Goal: Information Seeking & Learning: Learn about a topic

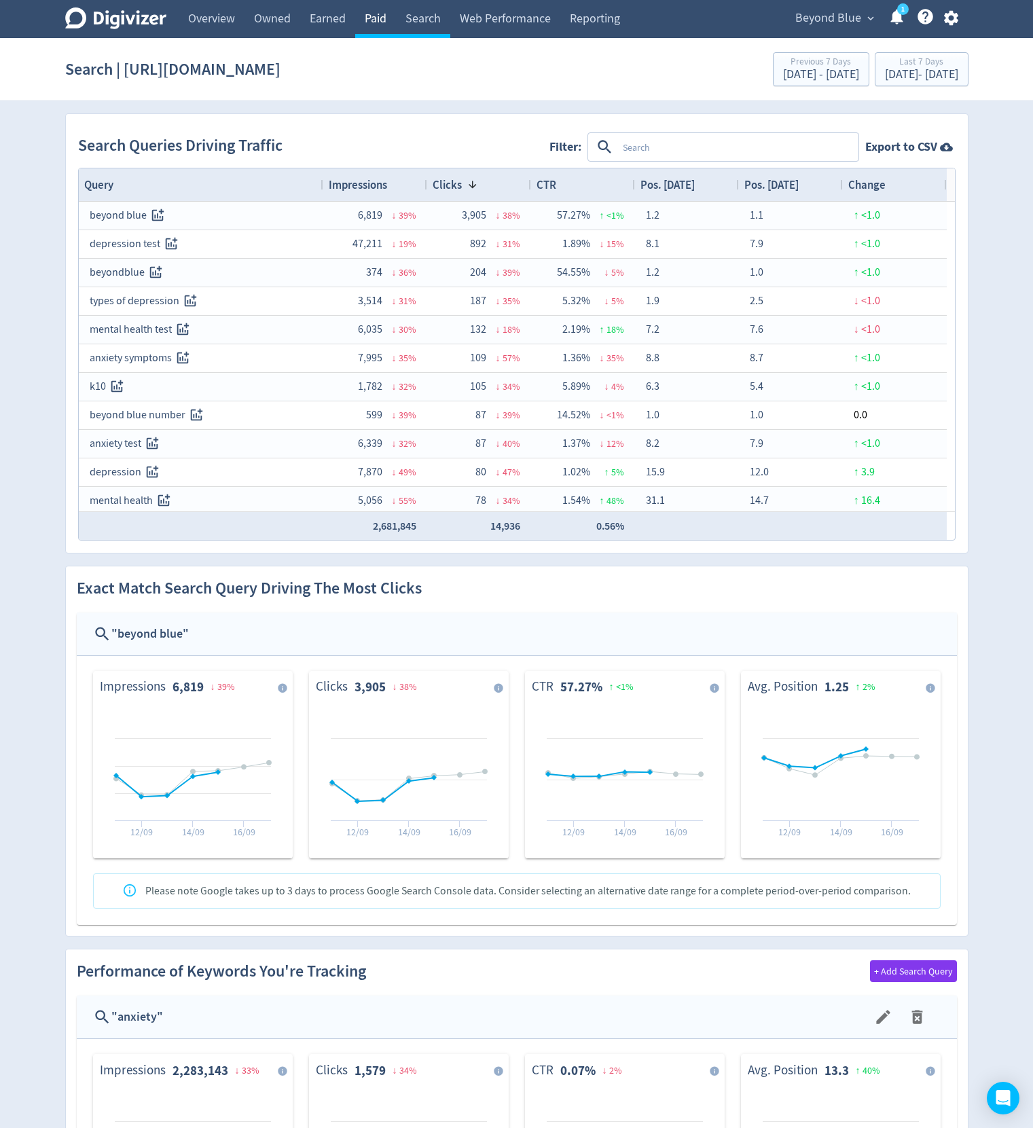
click at [374, 14] on link "Paid" at bounding box center [375, 19] width 41 height 38
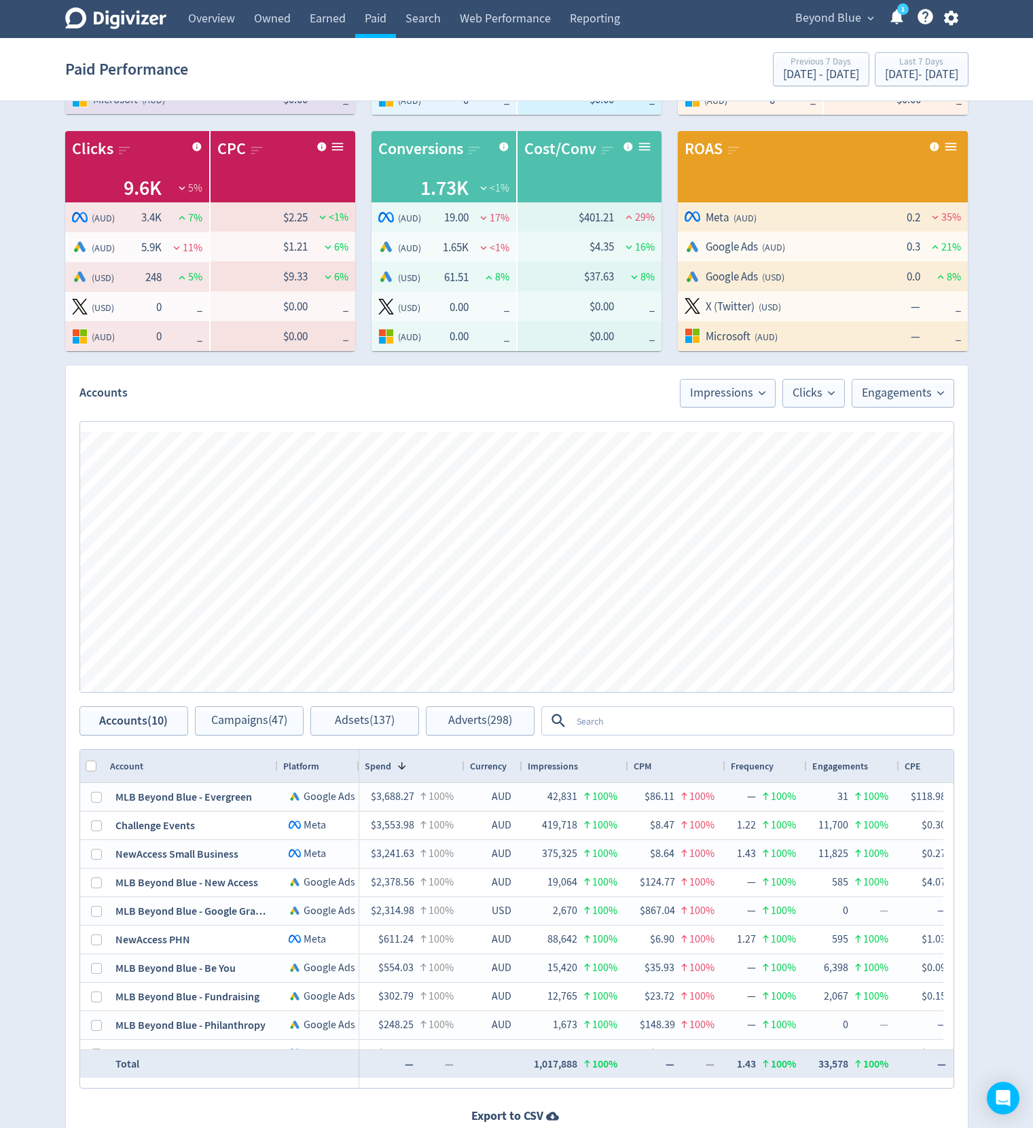
scroll to position [571, 0]
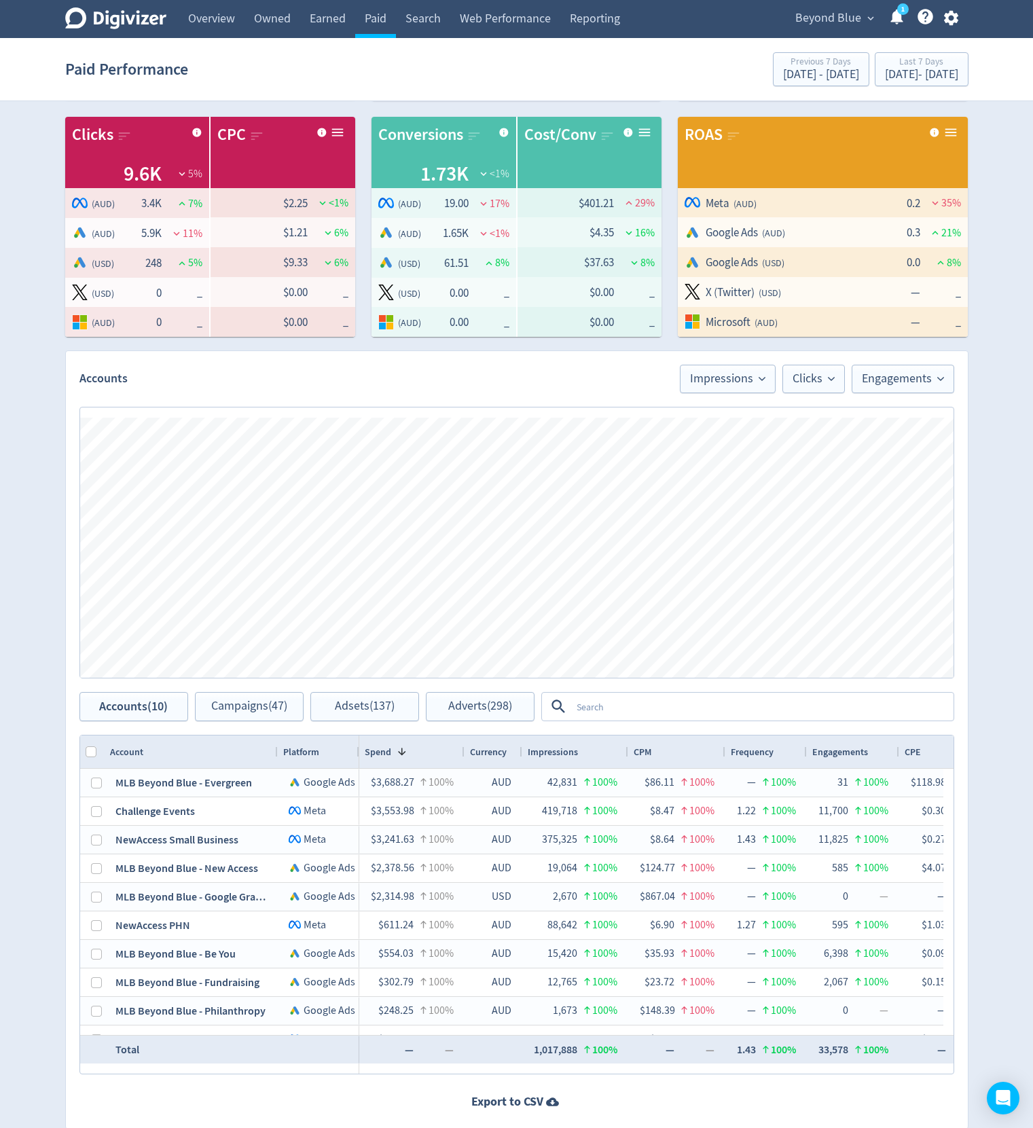
click at [657, 705] on textarea at bounding box center [761, 706] width 381 height 25
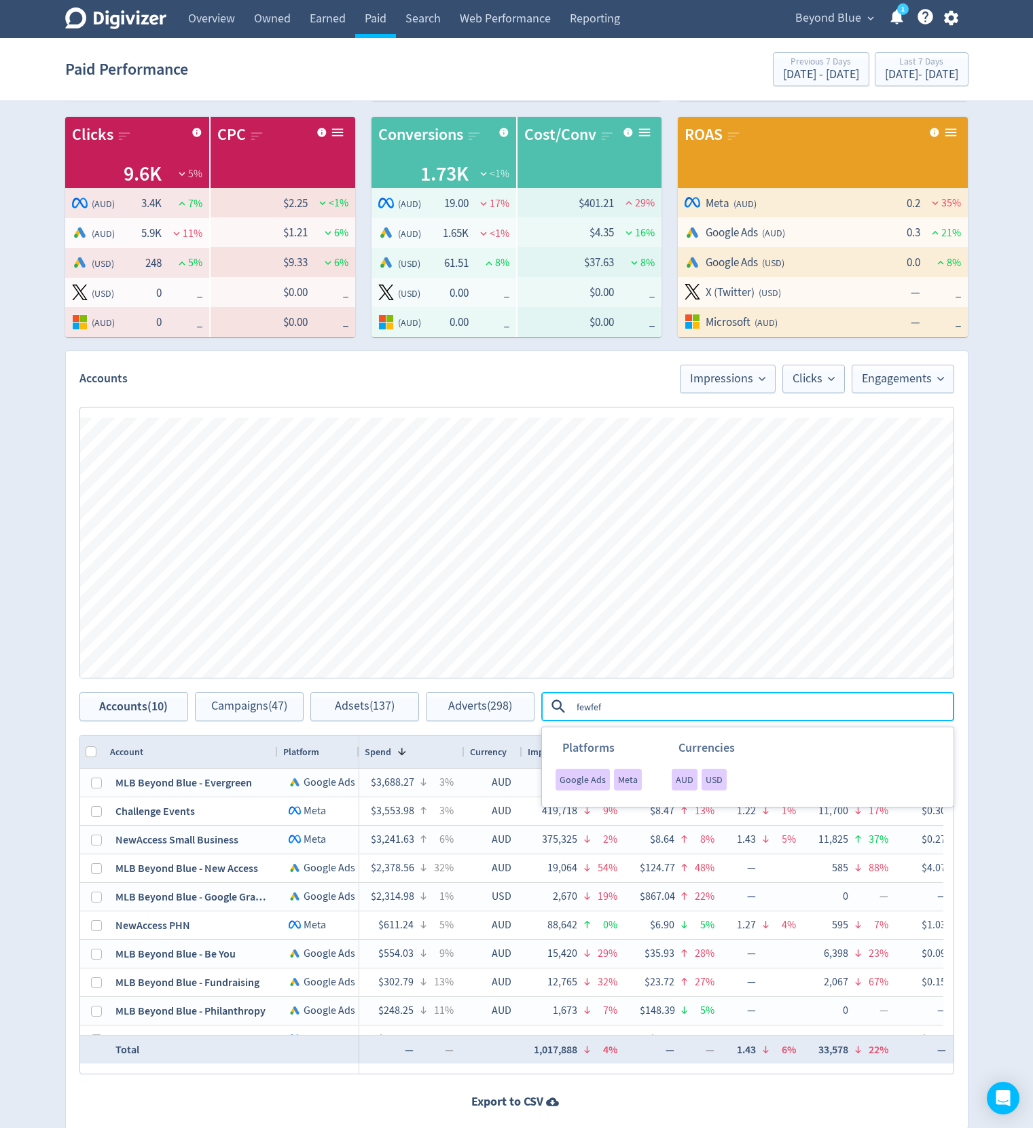
type textarea "fewfefew"
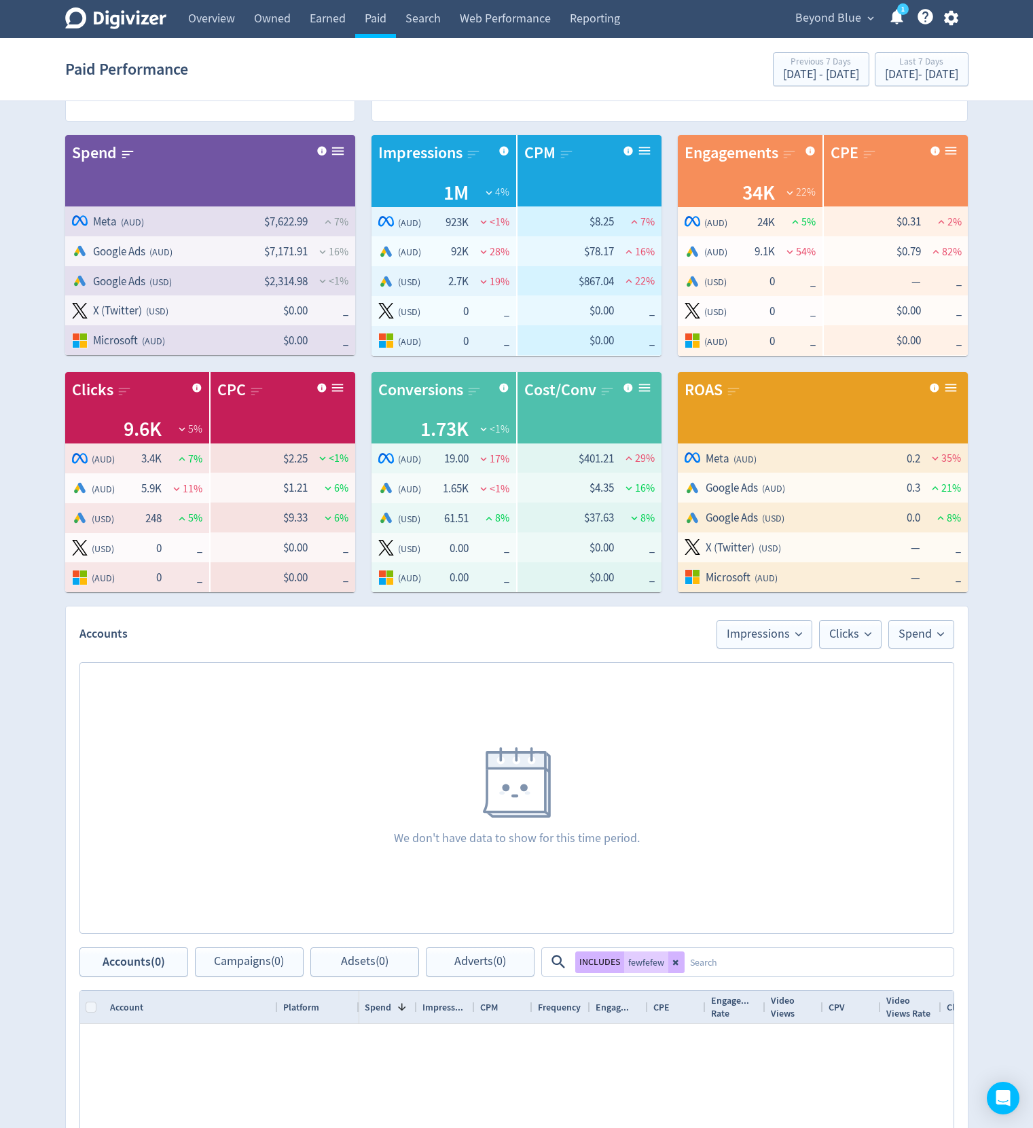
scroll to position [0, 0]
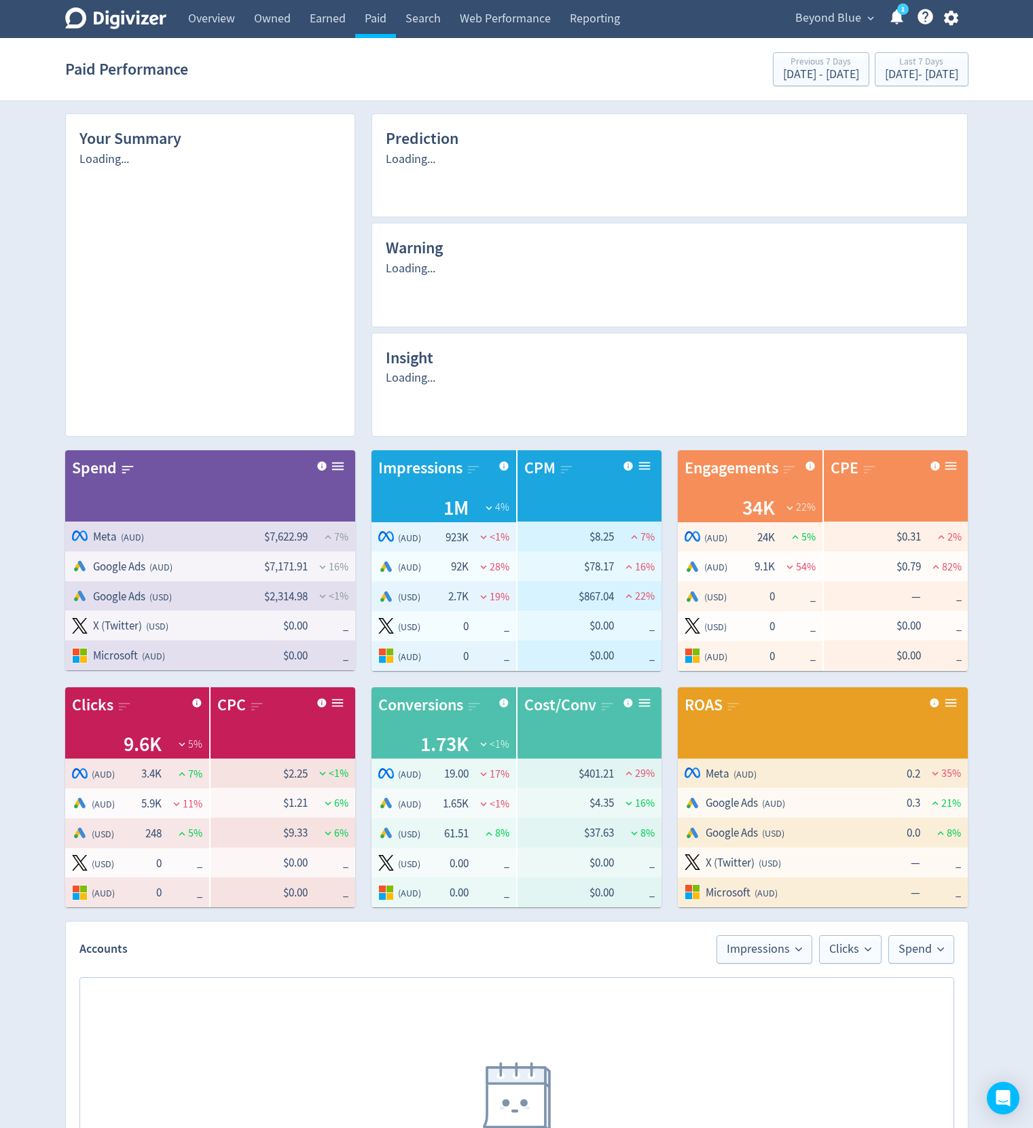
click at [506, 408] on div "Loading..." at bounding box center [670, 396] width 569 height 53
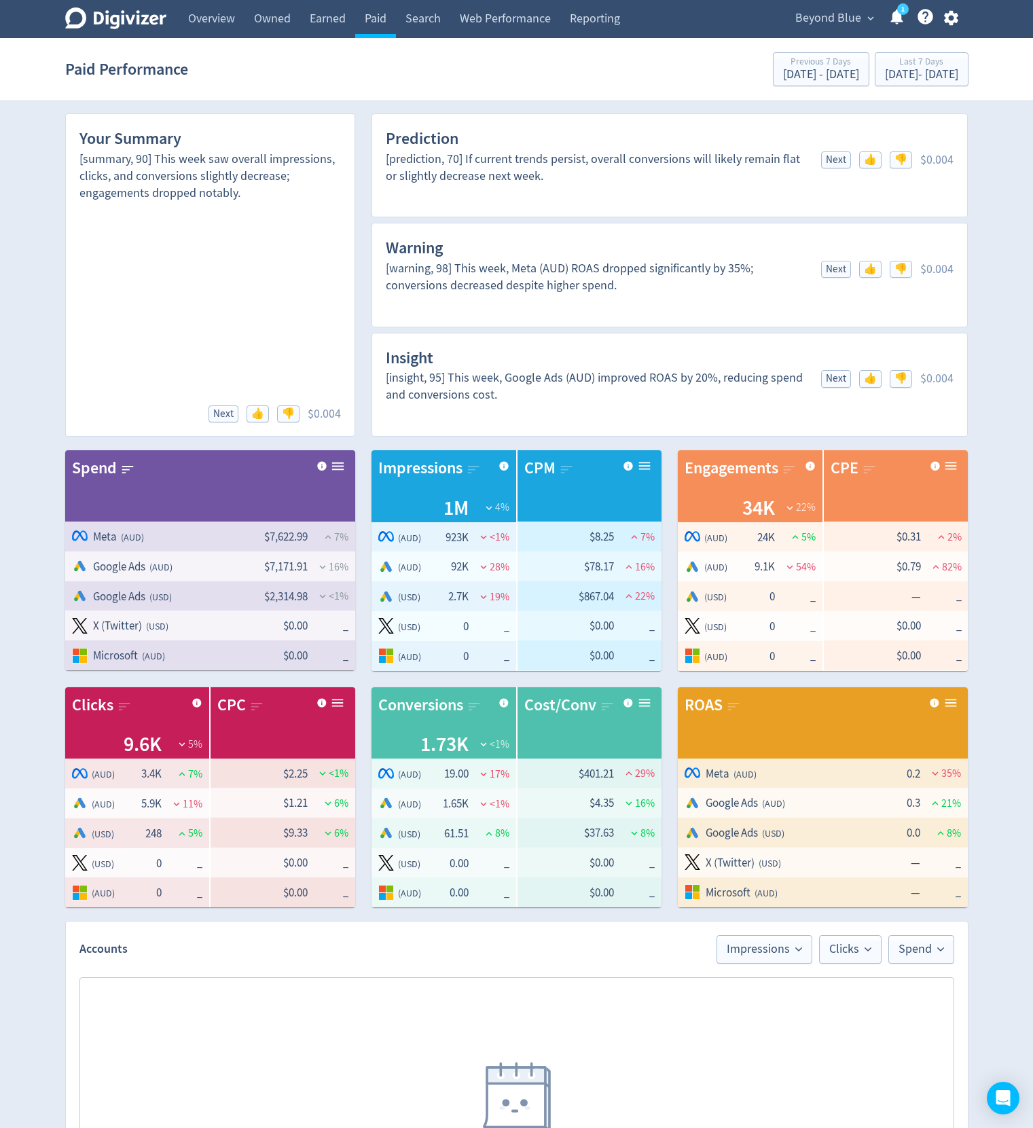
click at [582, 421] on div "[insight, 95] This week, Google Ads (AUD) improved ROAS by 20%, reducing spend …" at bounding box center [670, 396] width 569 height 53
click at [577, 115] on div "Prediction [prediction, 70] If current trends persist, overall conversions will…" at bounding box center [670, 165] width 597 height 104
click at [885, 77] on div "[DATE] - [DATE]" at bounding box center [921, 75] width 73 height 12
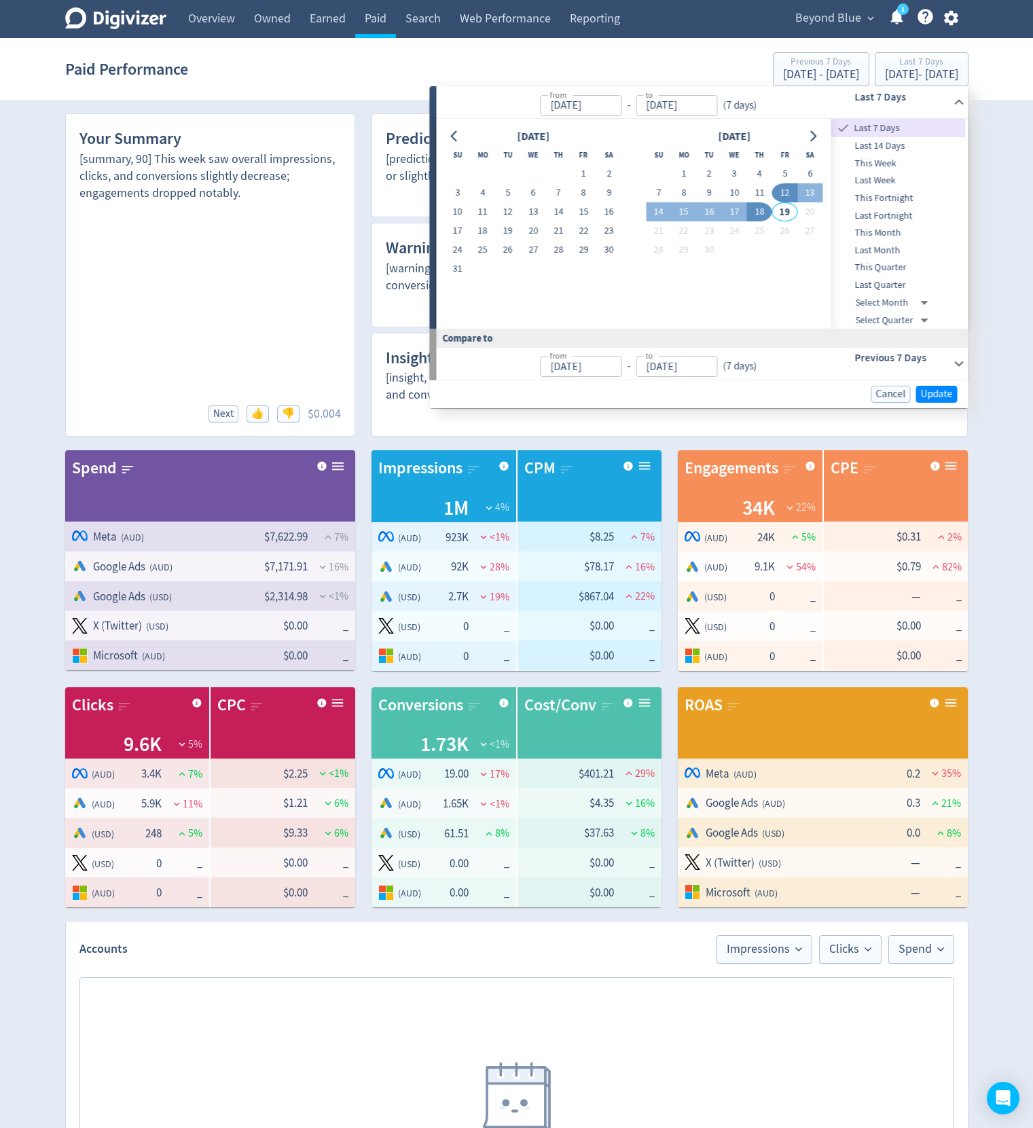
click at [897, 215] on span "Last Fortnight" at bounding box center [899, 216] width 135 height 15
type input "[DATE]"
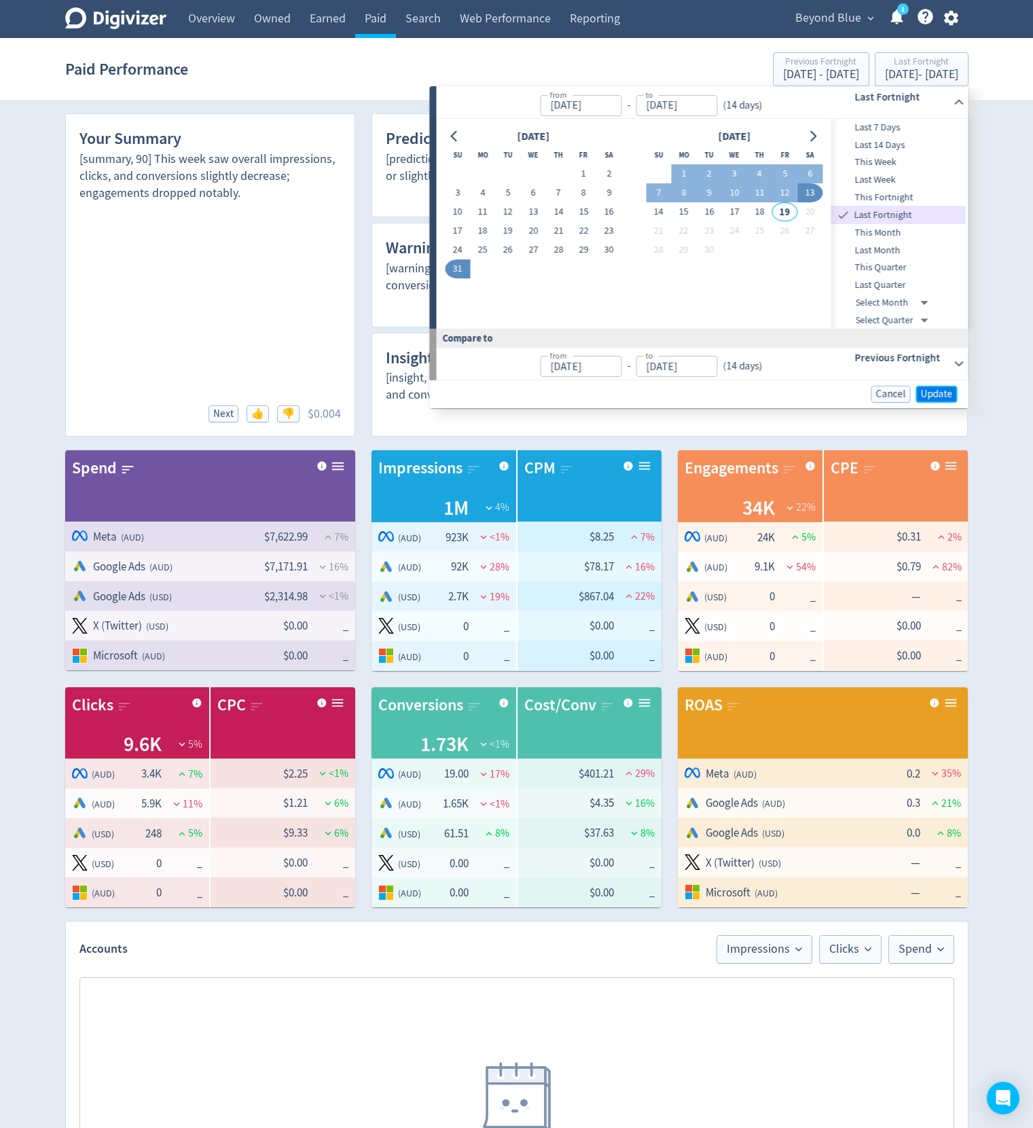
click at [935, 390] on span "Update" at bounding box center [937, 394] width 32 height 10
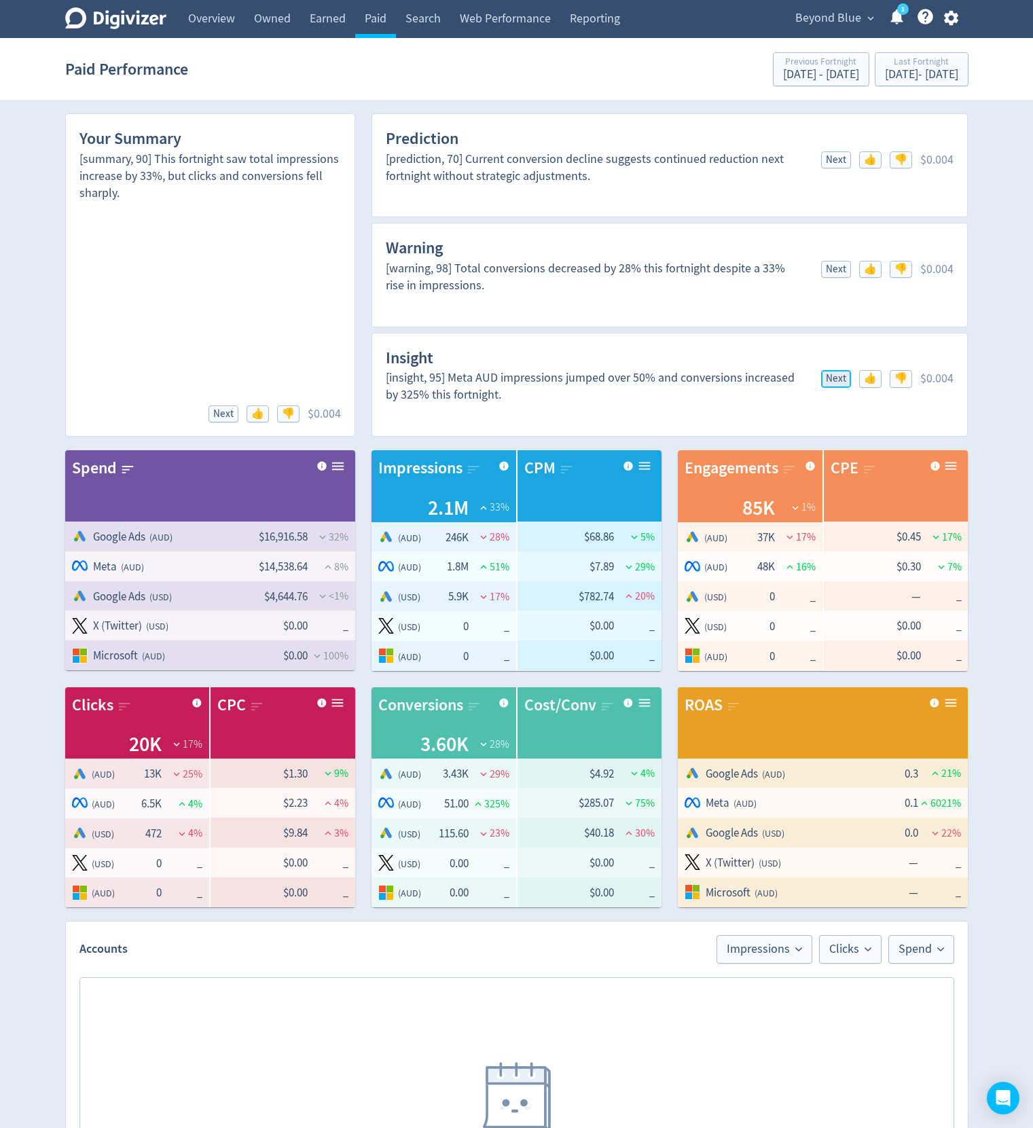
click at [827, 376] on span "Next" at bounding box center [836, 379] width 20 height 10
click at [831, 384] on span "Next" at bounding box center [836, 379] width 20 height 10
click at [831, 387] on div "[insight, 88] AUD ROAS increased 43% this fortnight, showing better return on i…" at bounding box center [670, 387] width 569 height 34
click at [830, 374] on span "Next" at bounding box center [836, 379] width 20 height 10
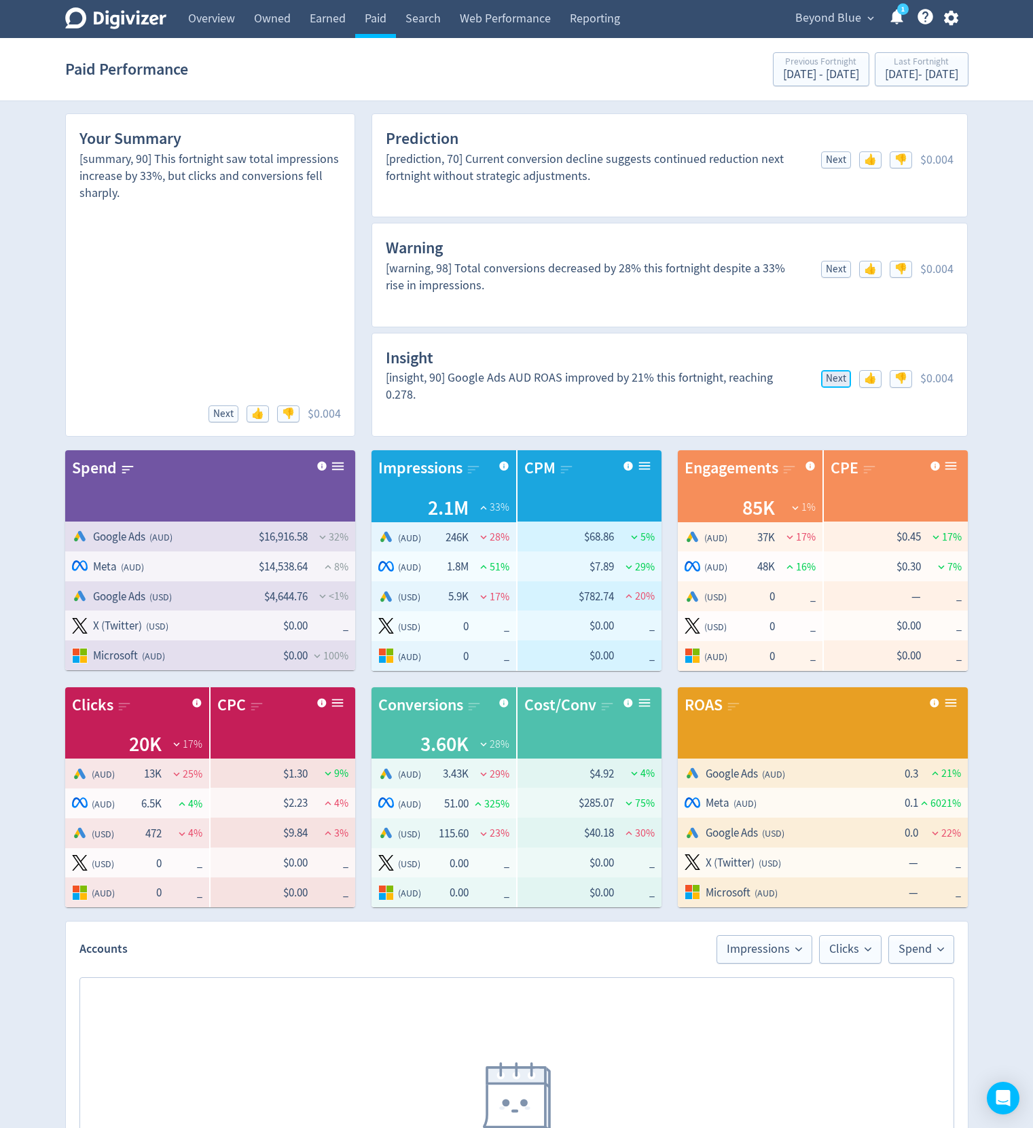
click at [834, 384] on span "Next" at bounding box center [836, 379] width 20 height 10
click at [834, 385] on button "Next" at bounding box center [836, 378] width 30 height 17
click at [834, 378] on span "Next" at bounding box center [836, 379] width 20 height 10
click at [840, 270] on span "Next" at bounding box center [836, 269] width 20 height 10
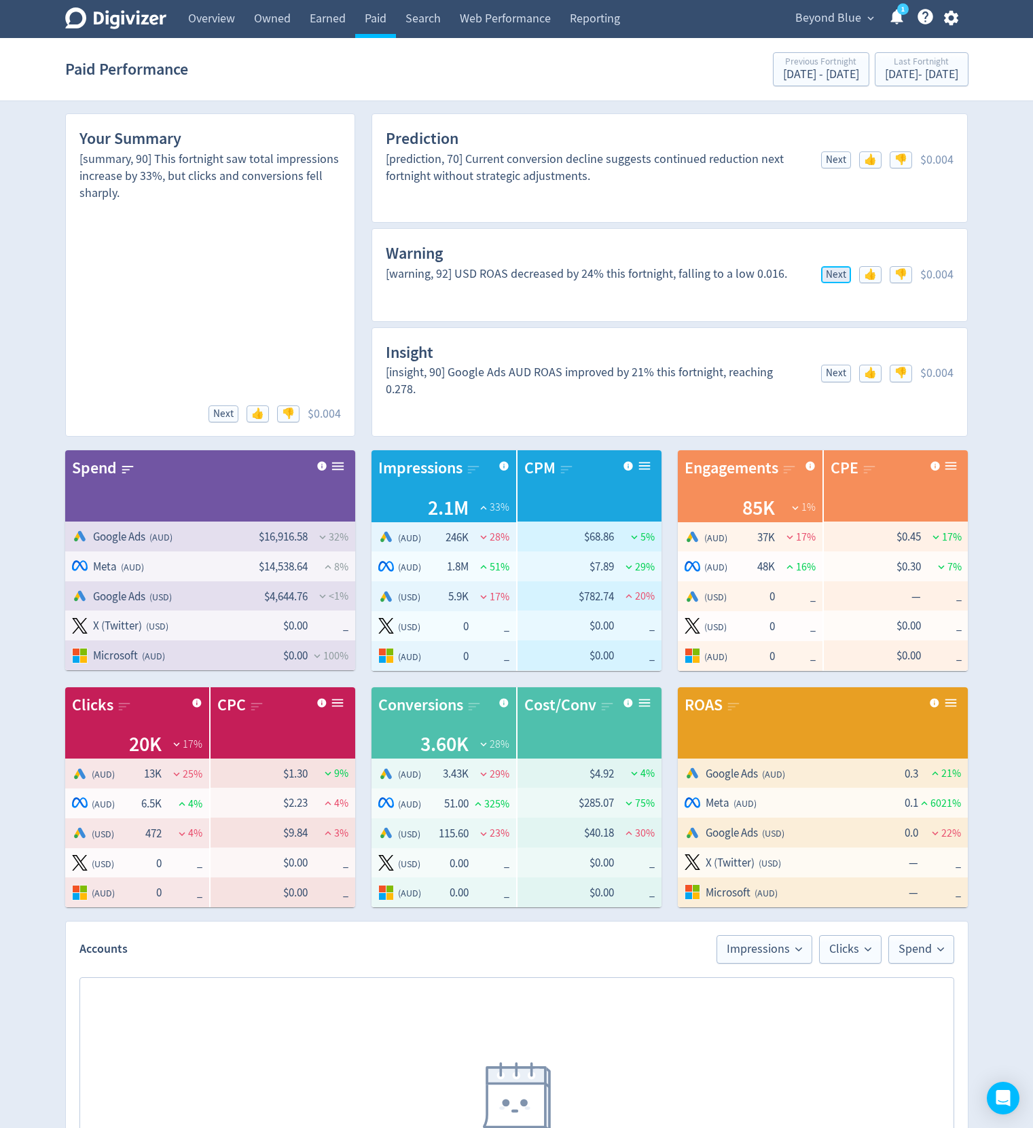
click at [834, 274] on span "Next" at bounding box center [836, 275] width 20 height 10
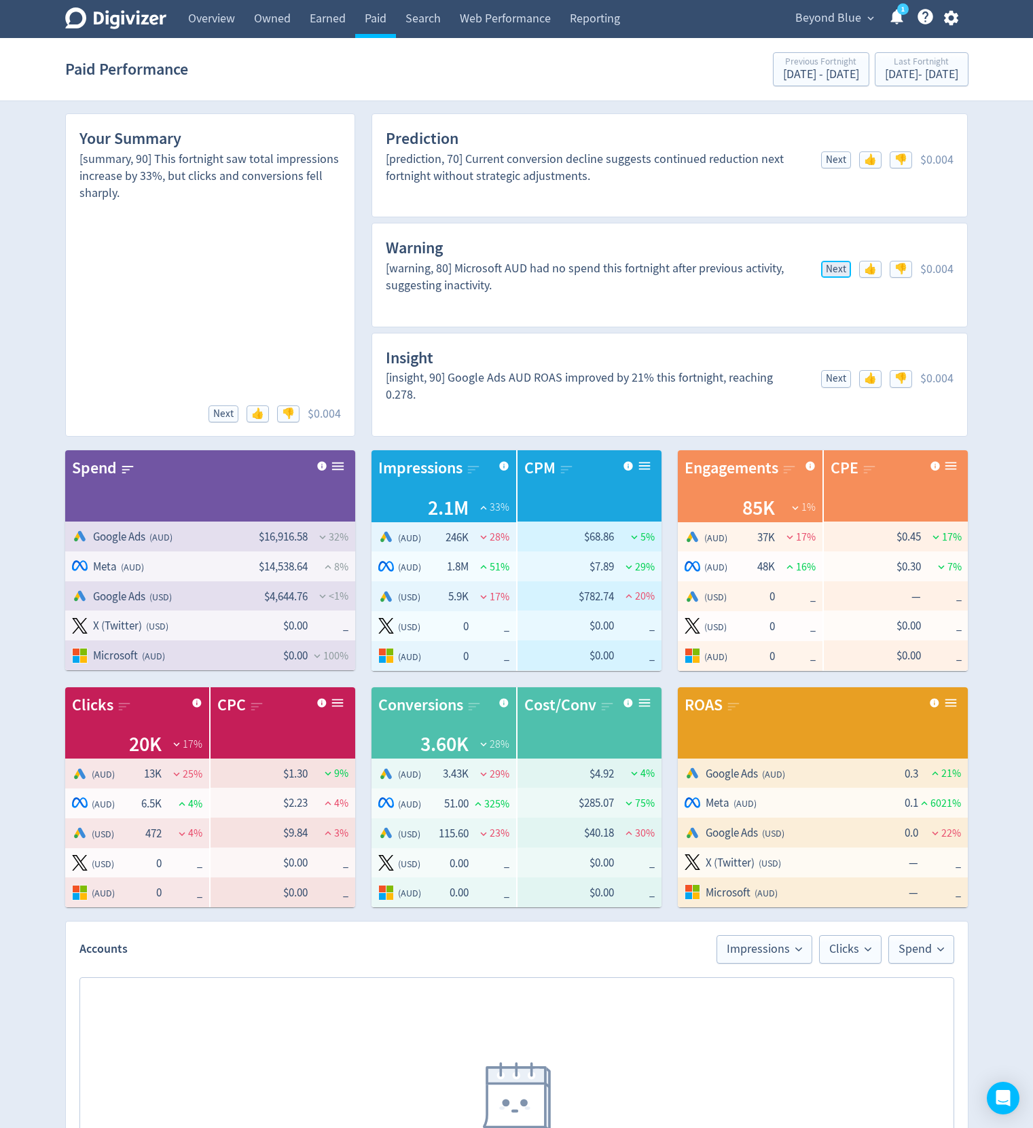
click at [834, 274] on span "Next" at bounding box center [836, 269] width 20 height 10
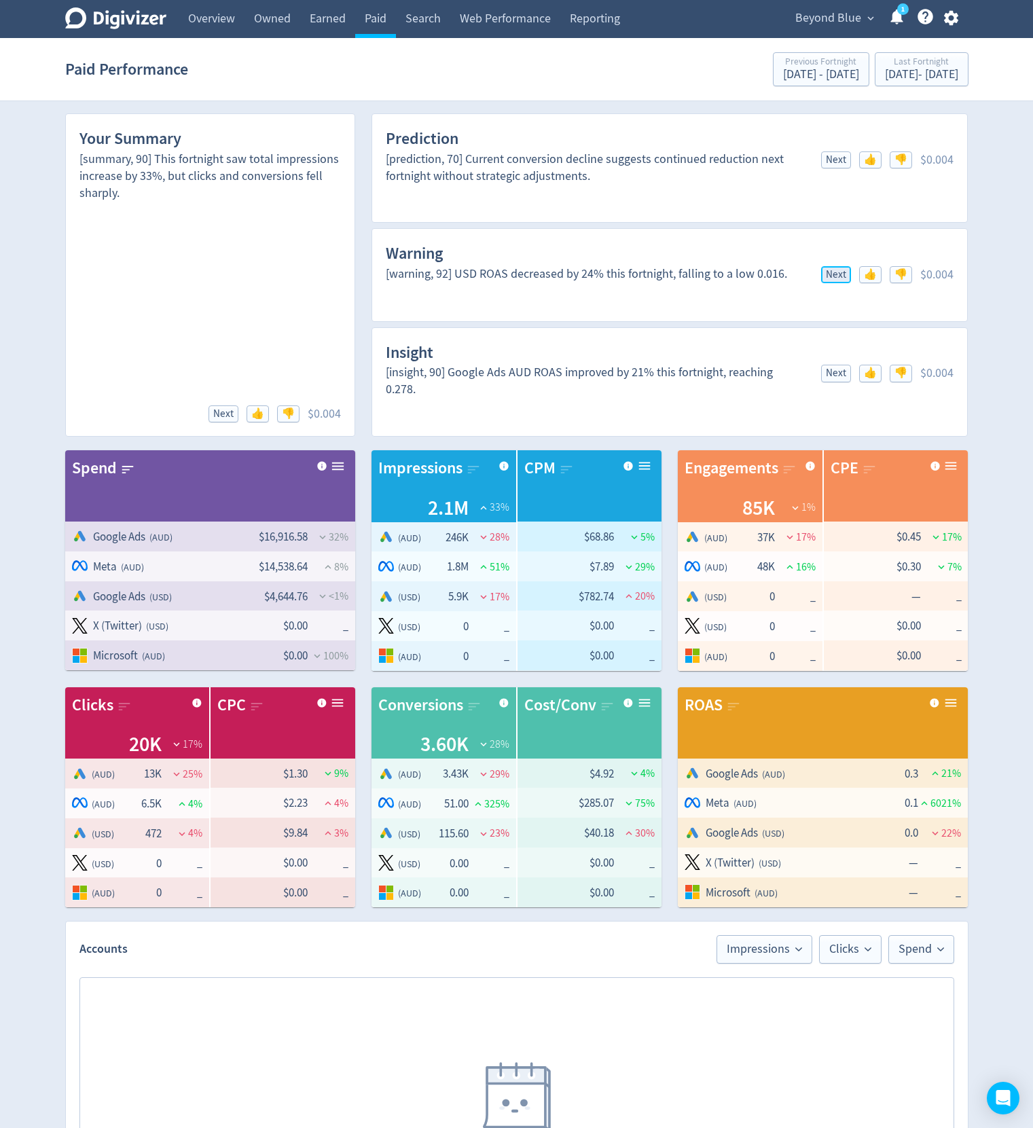
click at [834, 274] on span "Next" at bounding box center [836, 275] width 20 height 10
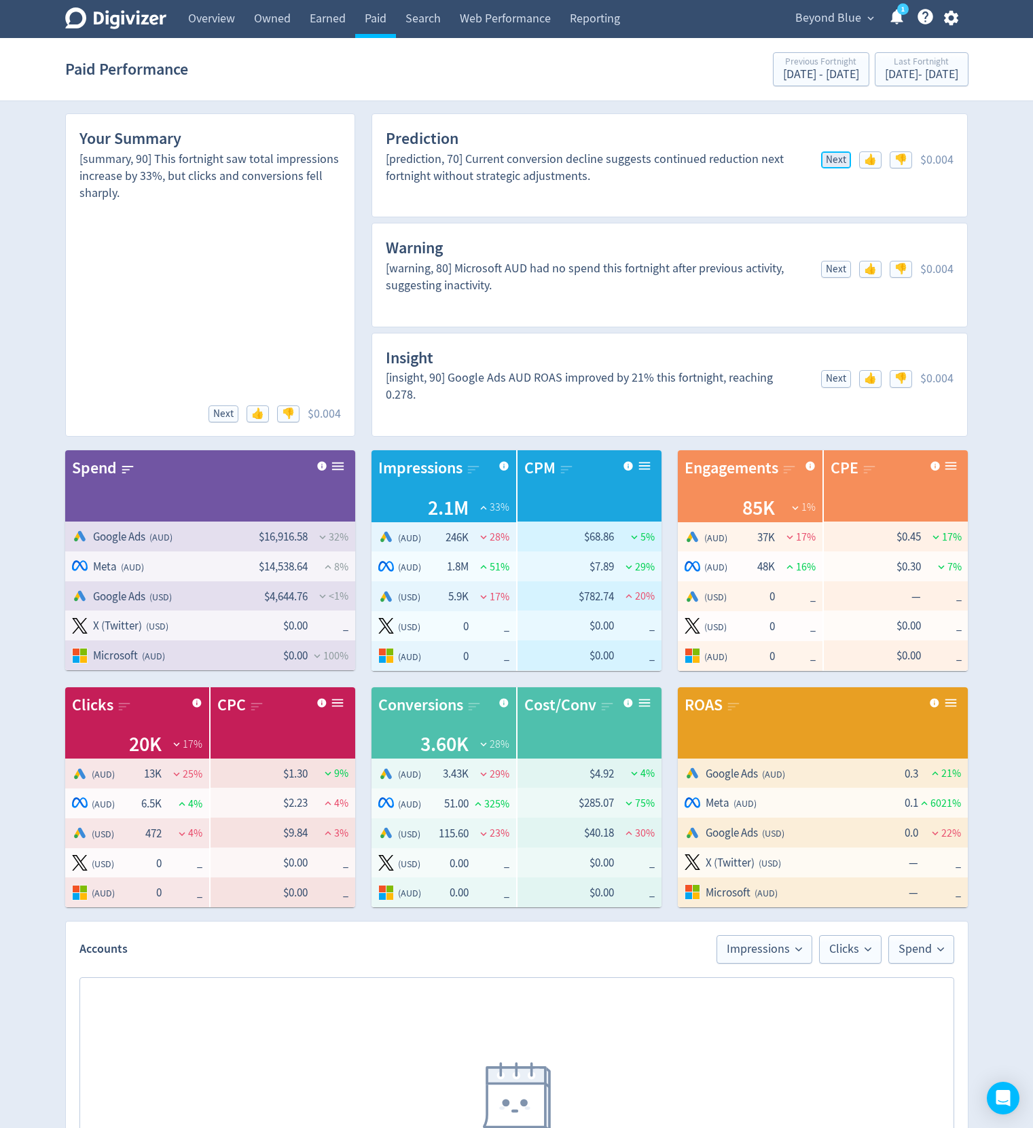
click at [842, 159] on span "Next" at bounding box center [836, 160] width 20 height 10
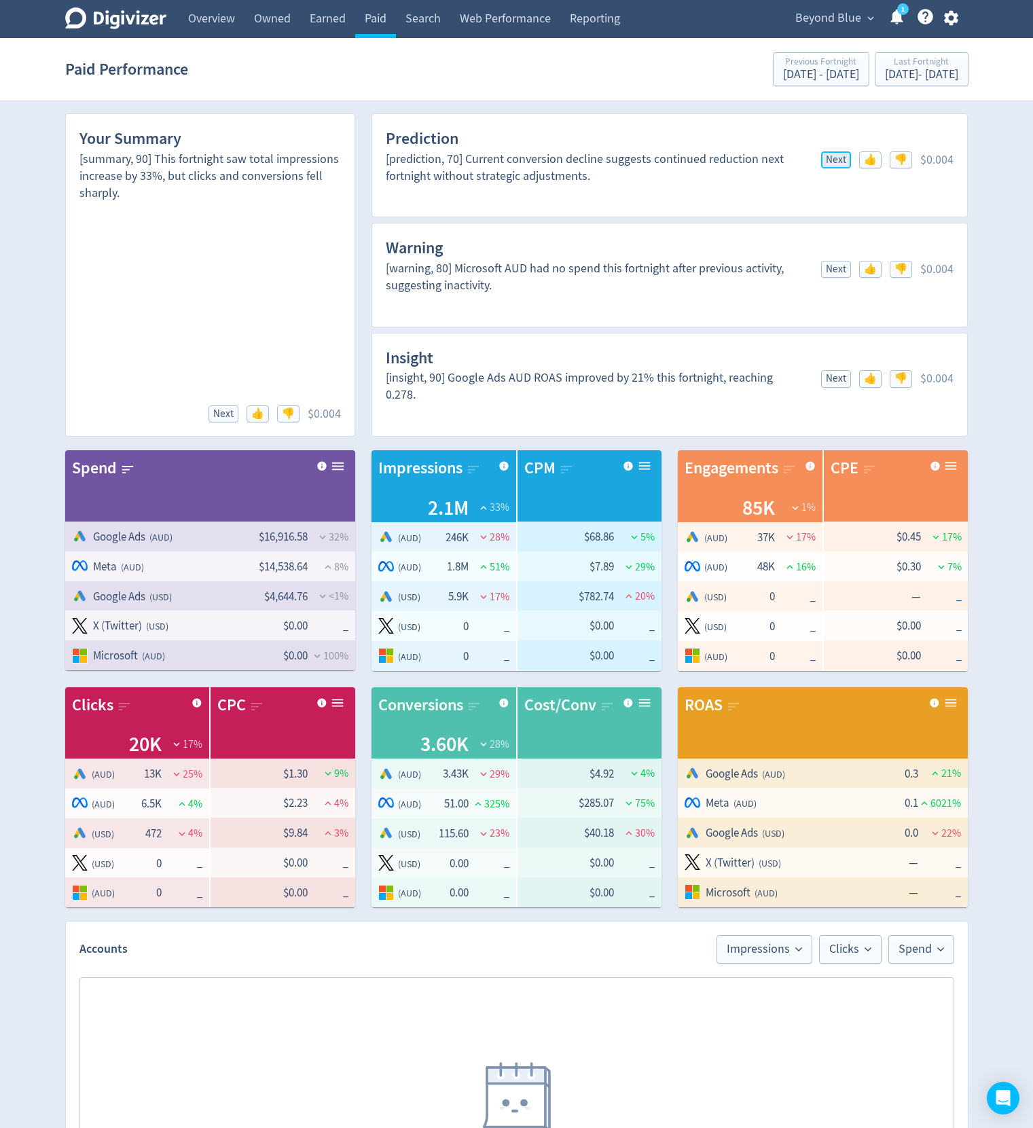
click at [842, 159] on span "Next" at bounding box center [836, 160] width 20 height 10
click at [217, 413] on span "Next" at bounding box center [223, 414] width 20 height 10
click at [218, 412] on span "Next" at bounding box center [223, 414] width 20 height 10
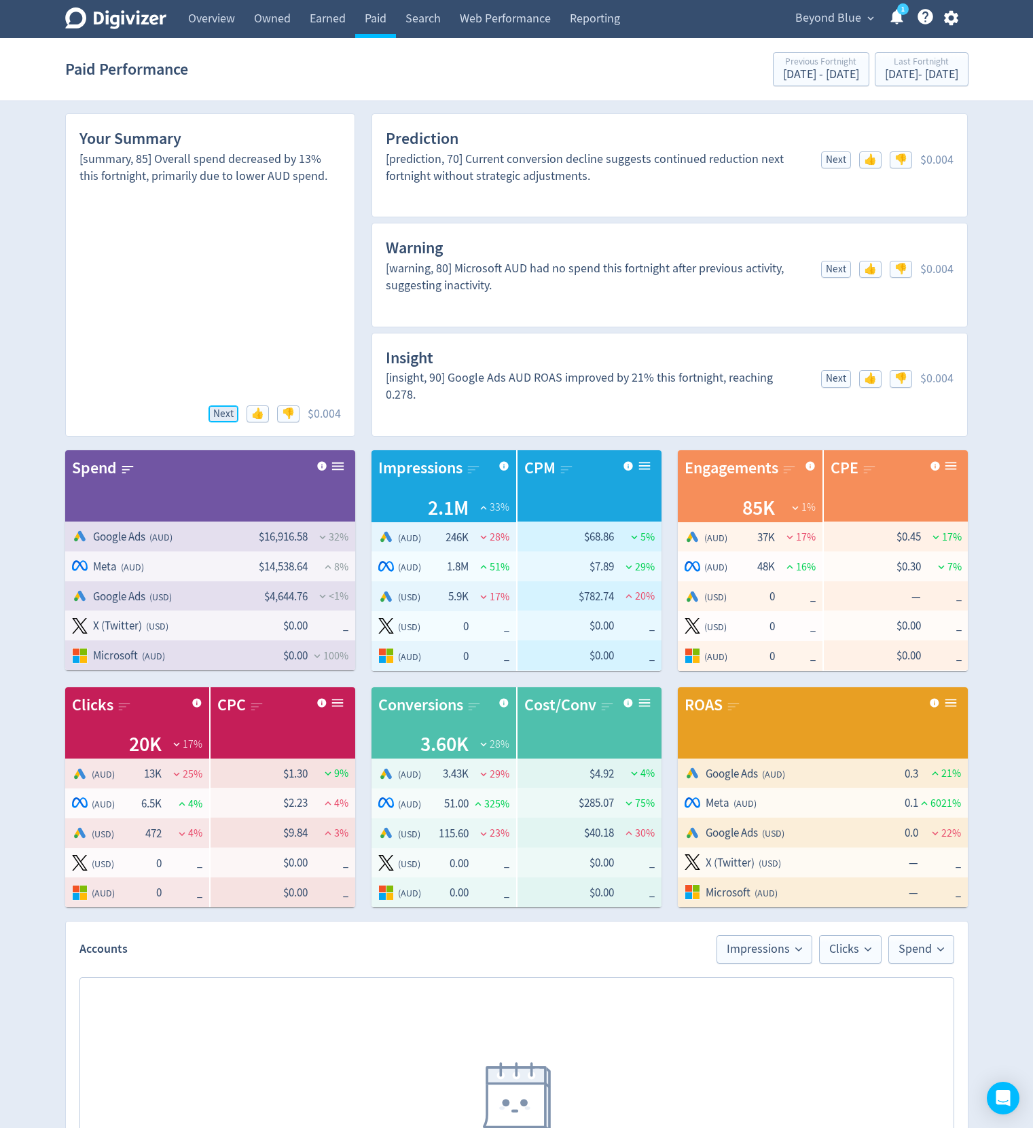
click at [218, 412] on span "Next" at bounding box center [223, 414] width 20 height 10
click at [239, 251] on div "[summary, 90] This fortnight saw total impressions increase by 33%, but clicks …" at bounding box center [210, 287] width 262 height 272
